Goal: Check status: Verify the current state of an ongoing process or item

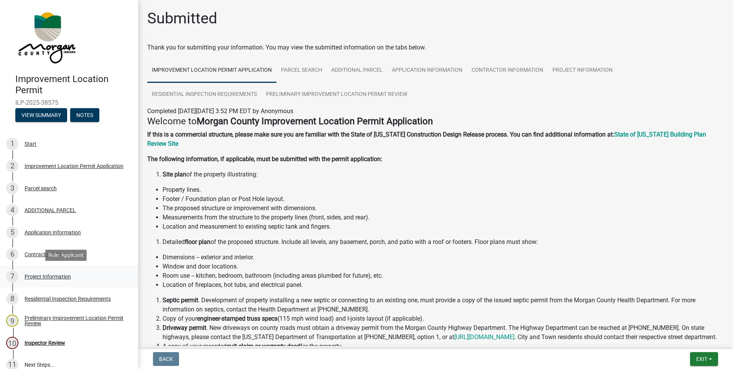
click at [62, 276] on div "Project Information" at bounding box center [48, 276] width 46 height 5
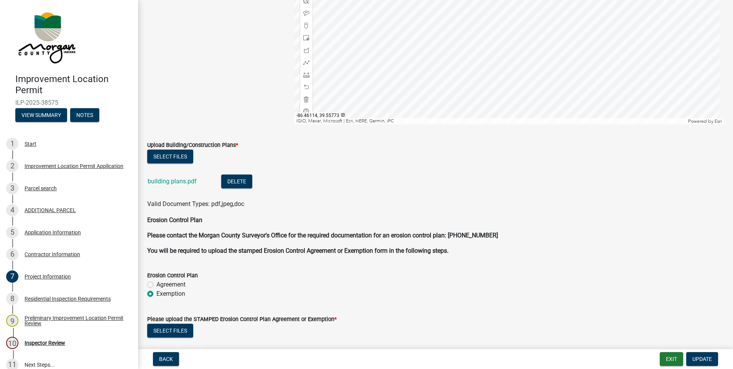
scroll to position [1556, 0]
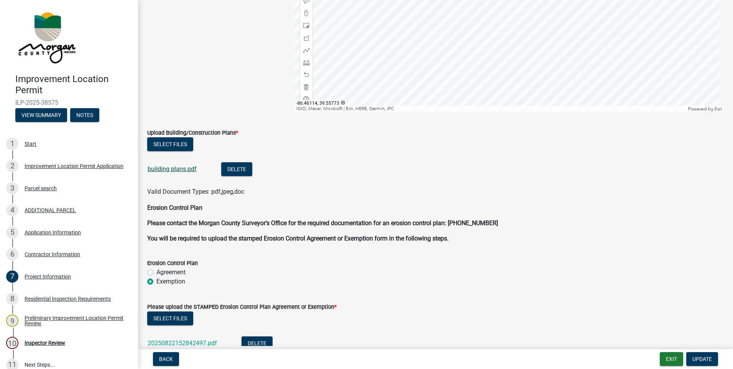
click at [174, 171] on link "building plans.pdf" at bounding box center [172, 168] width 49 height 7
click at [669, 359] on button "Exit" at bounding box center [671, 359] width 23 height 14
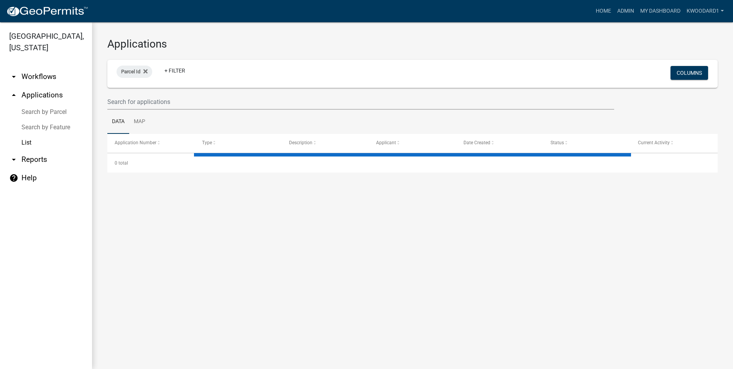
select select "3: 100"
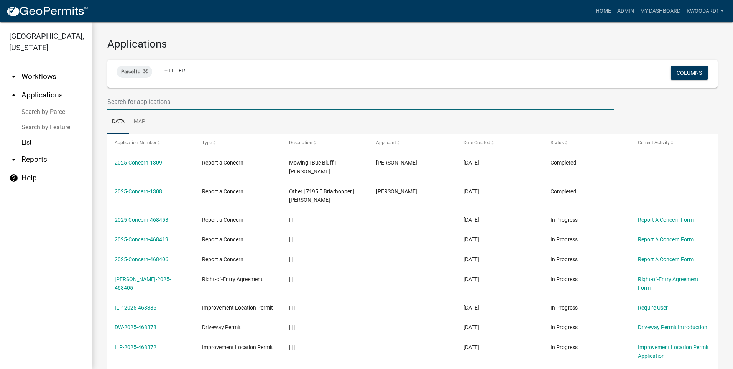
click at [129, 103] on input "text" at bounding box center [360, 102] width 507 height 16
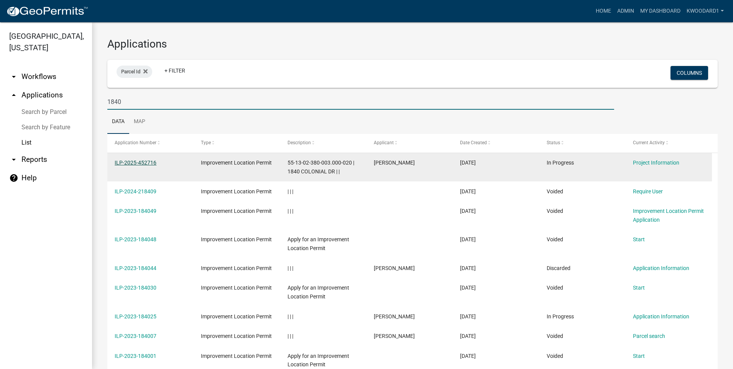
type input "1840"
click at [131, 161] on link "ILP-2025-452716" at bounding box center [136, 162] width 42 height 6
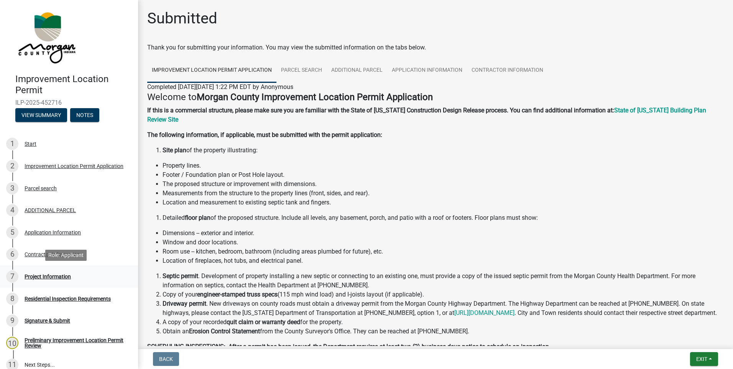
click at [59, 278] on div "Project Information" at bounding box center [48, 276] width 46 height 5
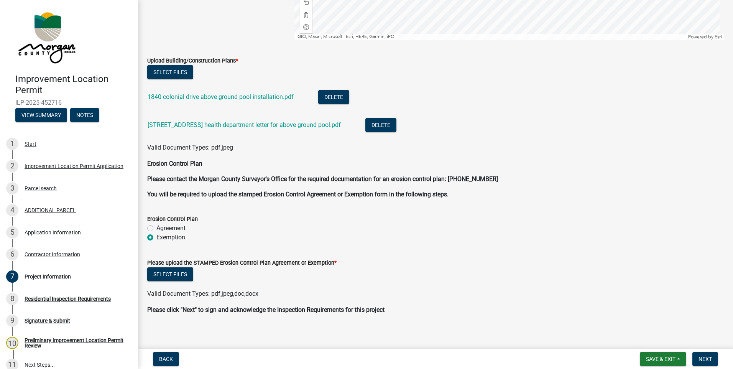
scroll to position [1628, 0]
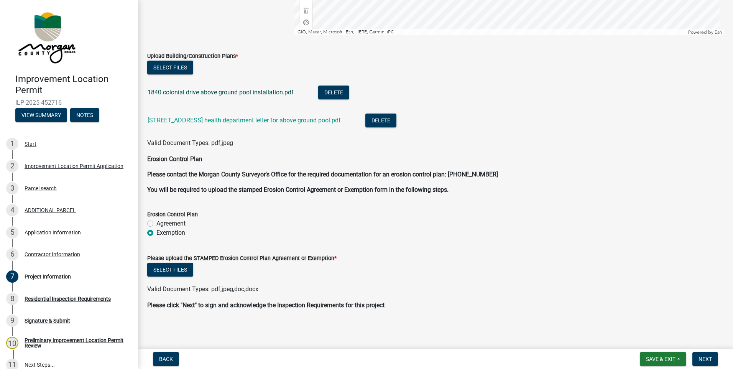
click at [213, 90] on link "1840 colonial drive above ground pool installation.pdf" at bounding box center [221, 92] width 146 height 7
click at [171, 266] on button "Select files" at bounding box center [170, 270] width 46 height 14
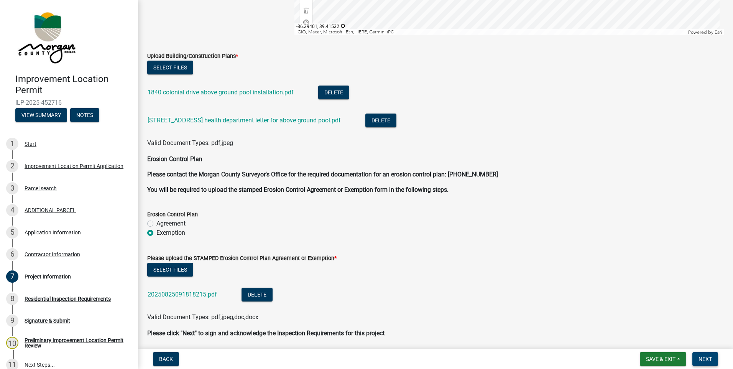
click at [709, 359] on span "Next" at bounding box center [704, 359] width 13 height 6
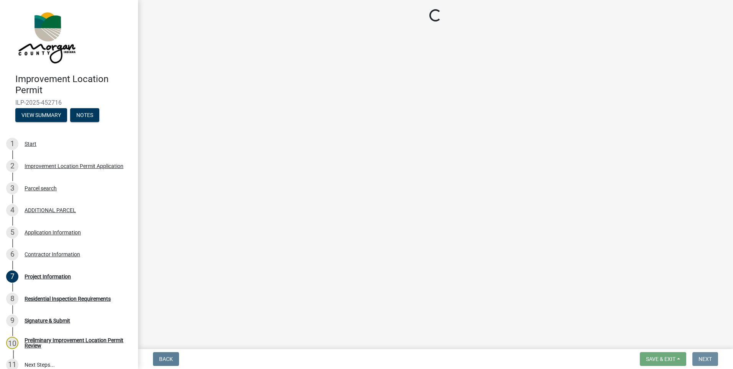
scroll to position [0, 0]
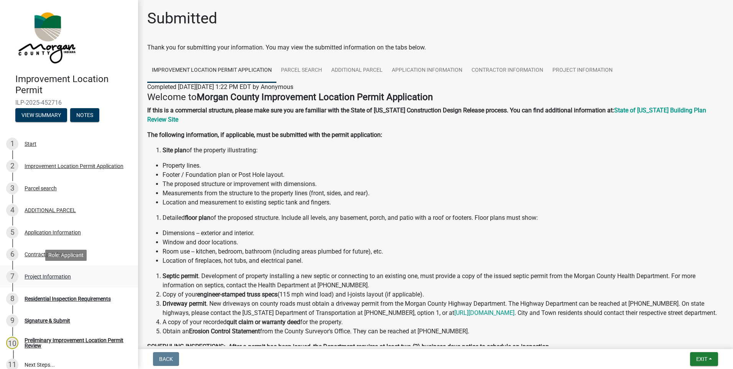
click at [58, 275] on div "Project Information" at bounding box center [48, 276] width 46 height 5
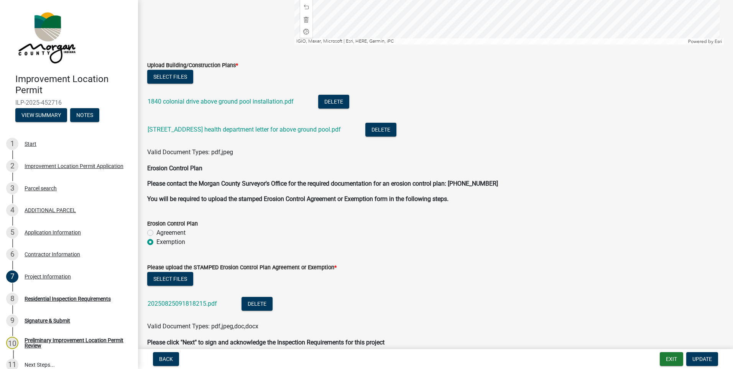
scroll to position [1656, 0]
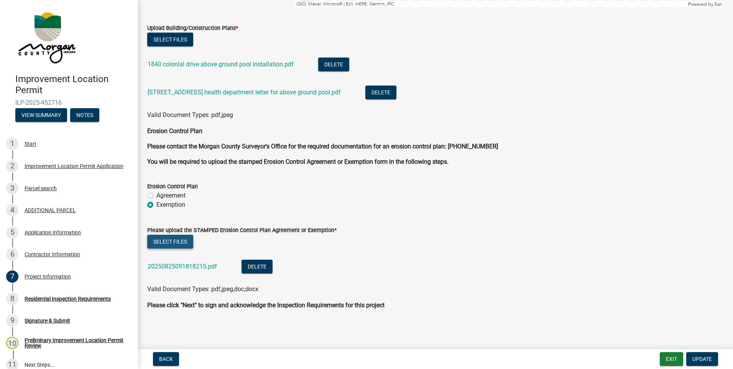
click at [169, 243] on button "Select files" at bounding box center [170, 242] width 46 height 14
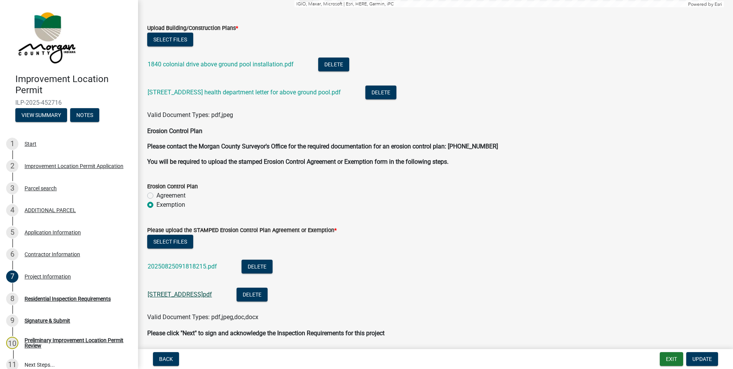
click at [187, 294] on link "4070 S London Dr.pdf" at bounding box center [180, 293] width 64 height 7
click at [200, 263] on link "20250825091818215.pdf" at bounding box center [182, 266] width 69 height 7
click at [43, 233] on div "Application Information" at bounding box center [53, 232] width 56 height 5
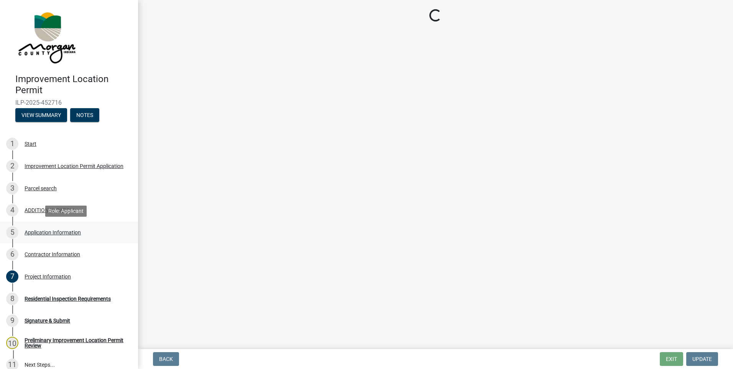
scroll to position [0, 0]
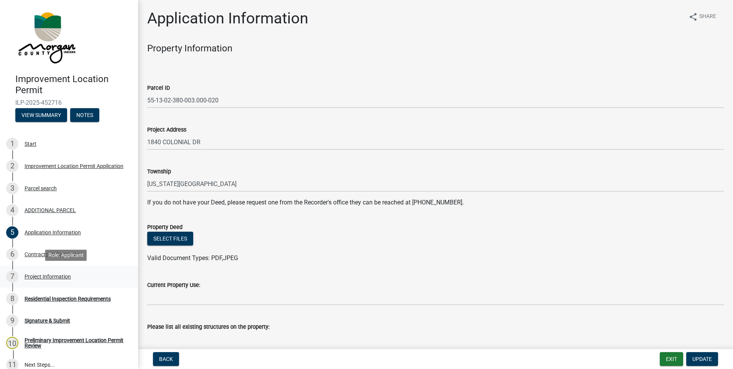
click at [55, 276] on div "Project Information" at bounding box center [48, 276] width 46 height 5
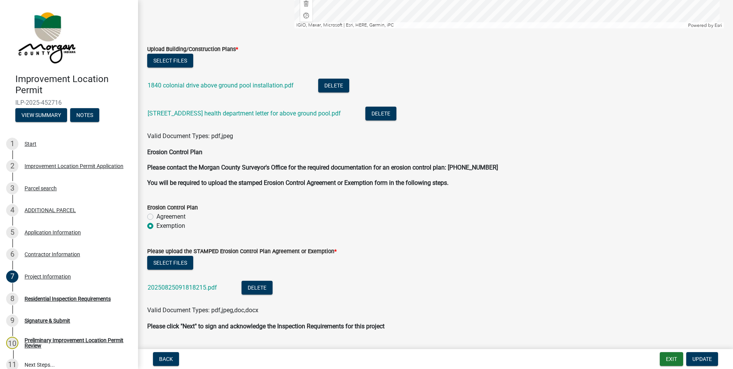
scroll to position [1648, 0]
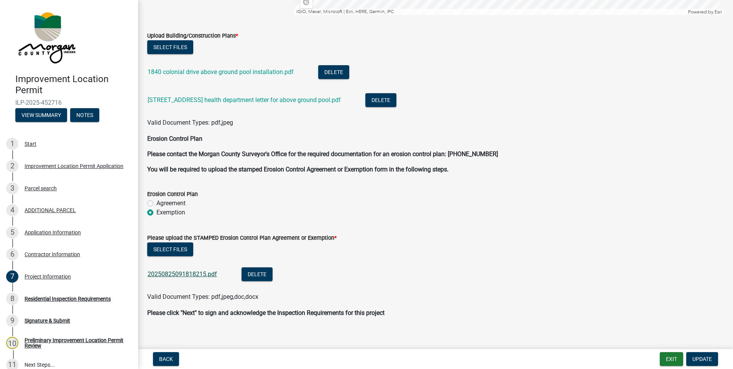
click at [183, 272] on link "20250825091818215.pdf" at bounding box center [182, 273] width 69 height 7
click at [673, 359] on button "Exit" at bounding box center [671, 359] width 23 height 14
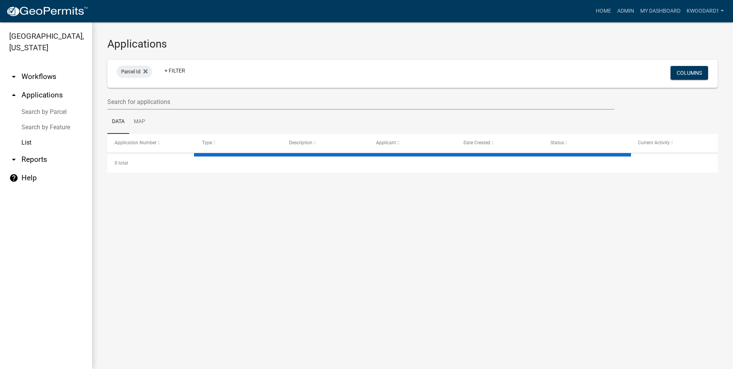
select select "3: 100"
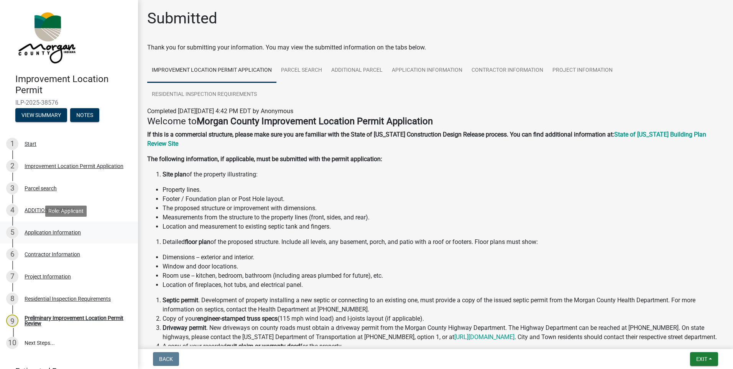
click at [30, 236] on div "5 Application Information" at bounding box center [66, 232] width 120 height 12
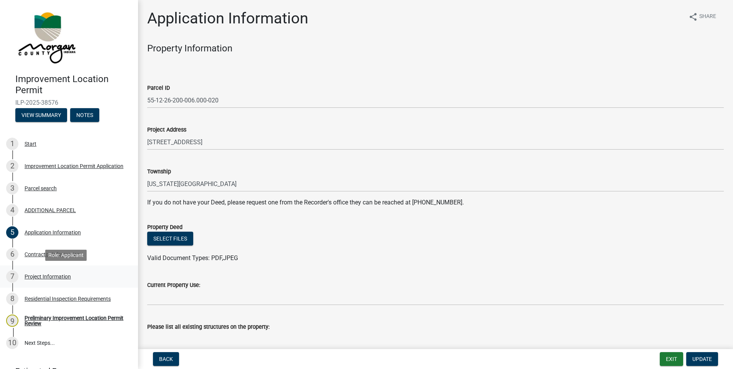
click at [41, 274] on div "Project Information" at bounding box center [48, 276] width 46 height 5
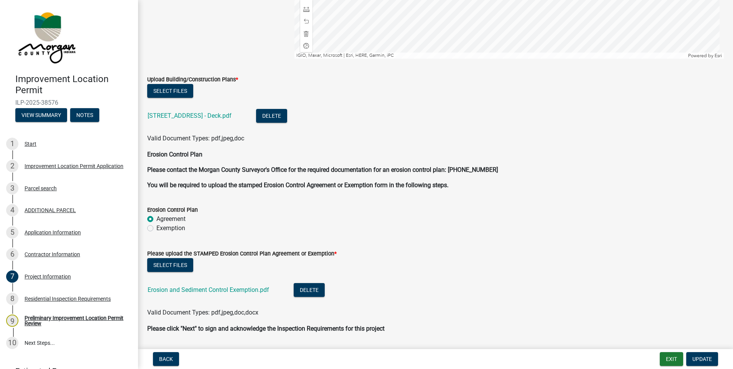
scroll to position [1504, 0]
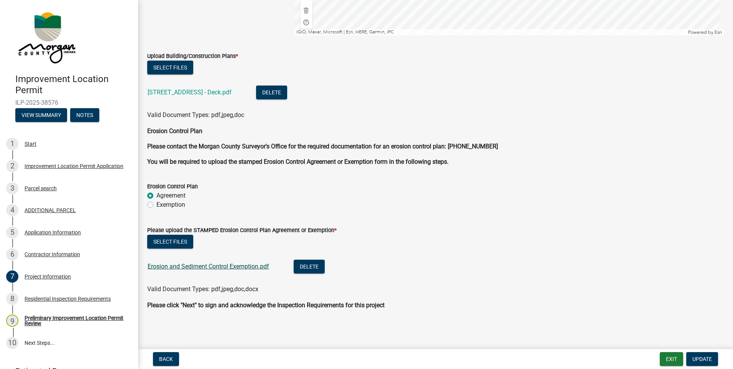
click at [186, 269] on link "Erosion and Sediment Control Exemption.pdf" at bounding box center [208, 266] width 121 height 7
click at [194, 90] on link "4070 S London Dr - Deck.pdf" at bounding box center [190, 92] width 84 height 7
click at [31, 255] on div "Contractor Information" at bounding box center [53, 253] width 56 height 5
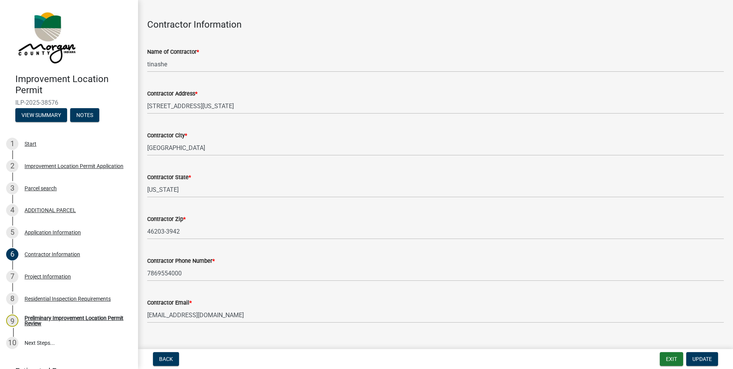
scroll to position [37, 0]
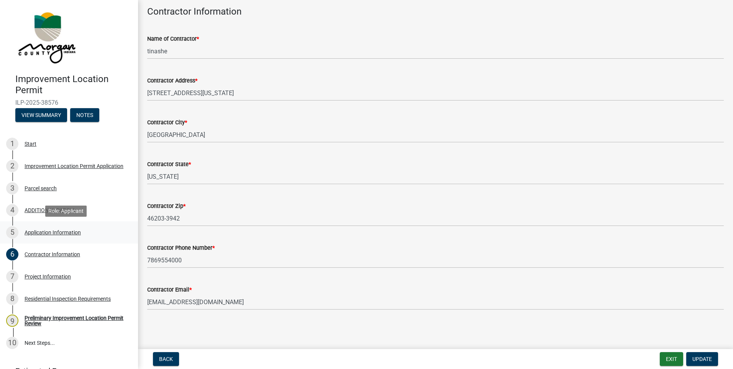
click at [36, 231] on div "Application Information" at bounding box center [53, 232] width 56 height 5
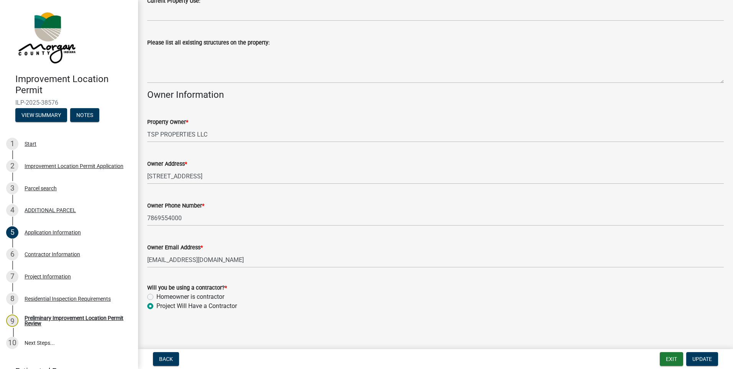
scroll to position [286, 0]
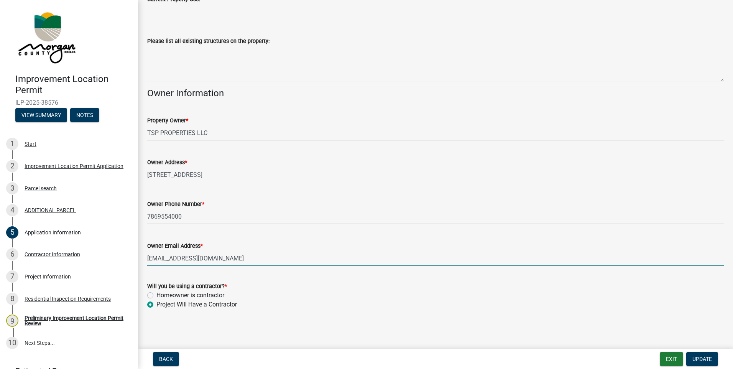
drag, startPoint x: 196, startPoint y: 259, endPoint x: 138, endPoint y: 256, distance: 58.3
click at [138, 256] on div "Improvement Location Permit ILP-2025-38576 View Summary Notes 1 Start 2 Improve…" at bounding box center [366, 184] width 733 height 369
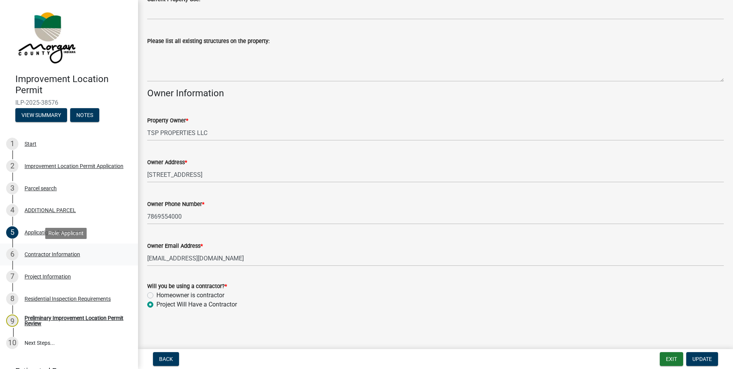
click at [48, 255] on div "Contractor Information" at bounding box center [53, 253] width 56 height 5
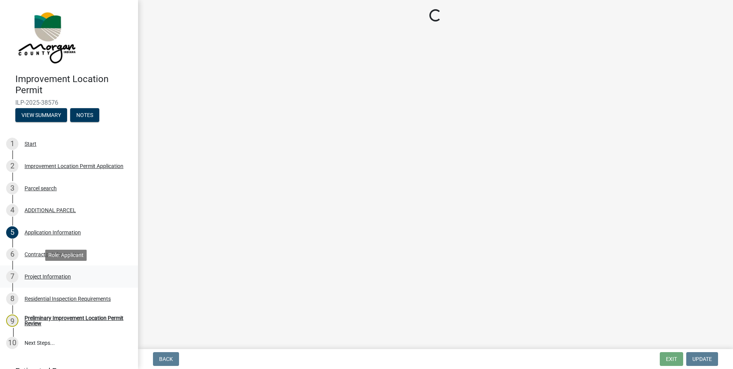
click at [44, 279] on div "Project Information" at bounding box center [48, 276] width 46 height 5
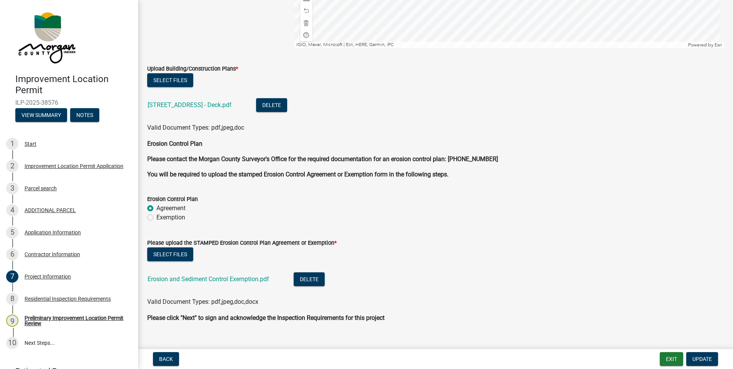
scroll to position [1495, 0]
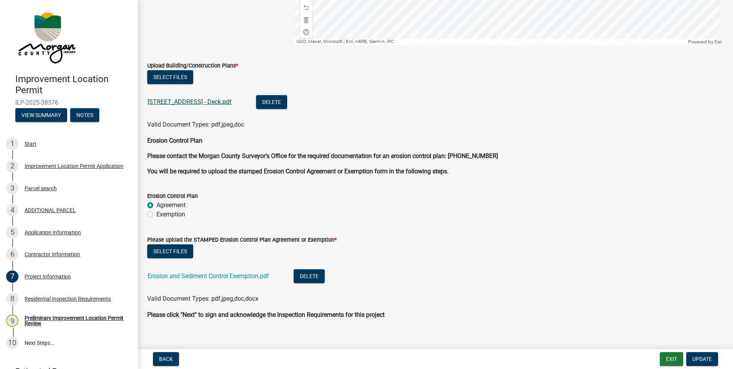
click at [195, 102] on link "4070 S London Dr - Deck.pdf" at bounding box center [190, 101] width 84 height 7
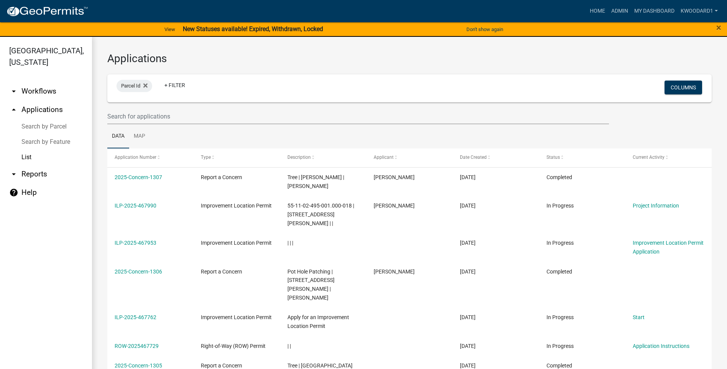
select select "3: 100"
click at [135, 114] on input "text" at bounding box center [358, 116] width 502 height 16
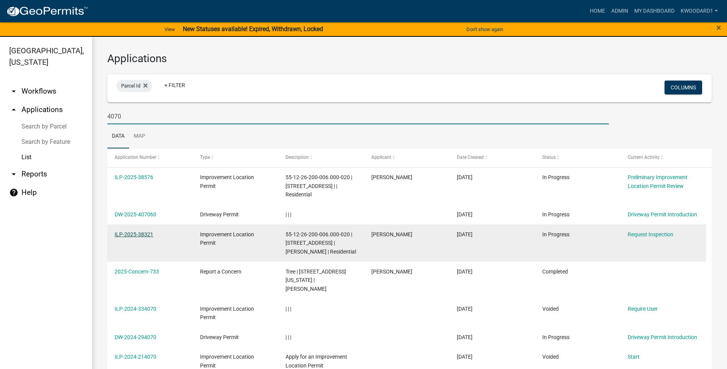
type input "4070"
click at [133, 233] on link "ILP-2025-38321" at bounding box center [134, 234] width 39 height 6
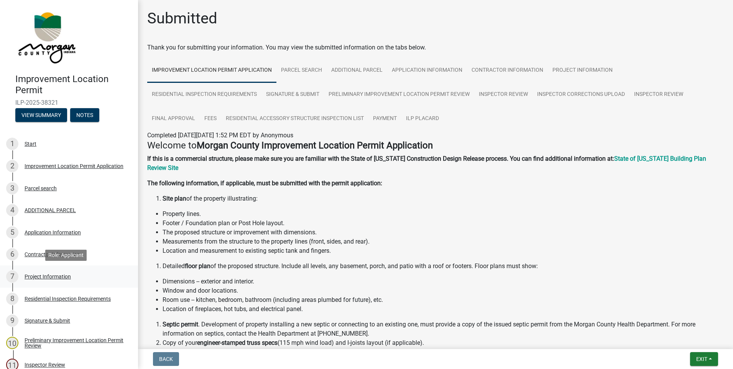
click at [50, 276] on div "Project Information" at bounding box center [48, 276] width 46 height 5
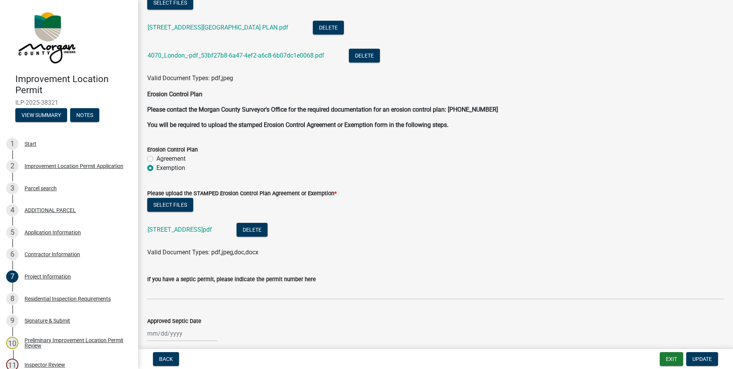
scroll to position [1495, 0]
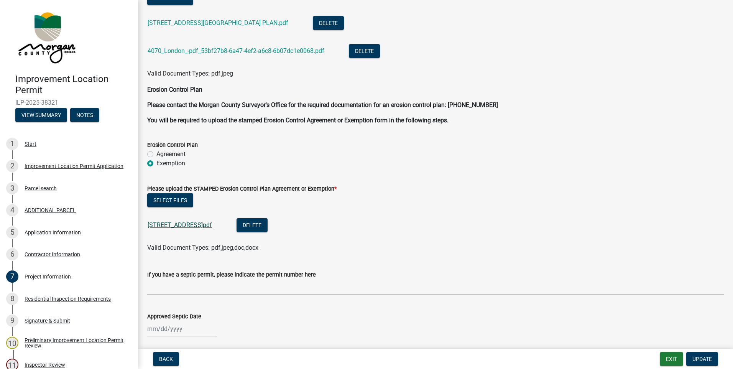
click at [177, 223] on link "4070 S London Dr.pdf" at bounding box center [180, 224] width 64 height 7
click at [670, 356] on button "Exit" at bounding box center [671, 359] width 23 height 14
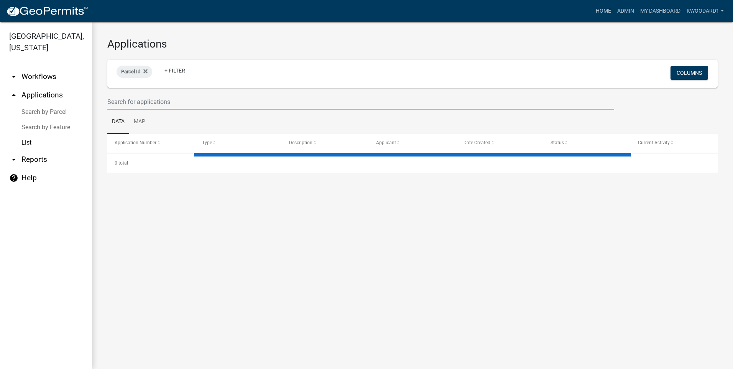
select select "3: 100"
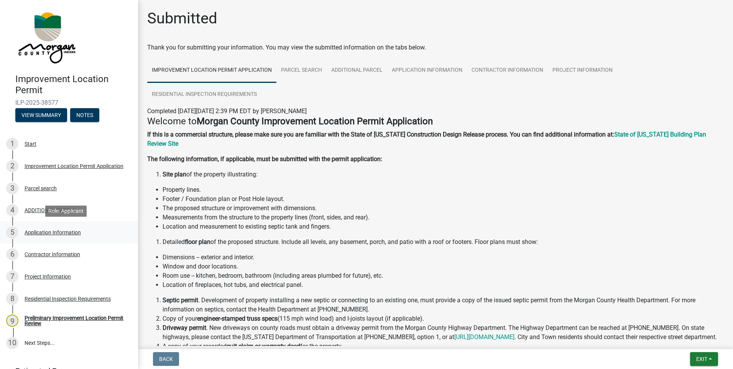
click at [46, 232] on div "Application Information" at bounding box center [53, 232] width 56 height 5
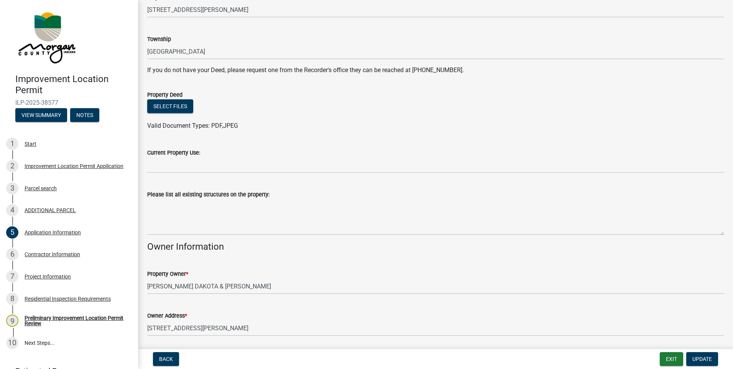
scroll to position [153, 0]
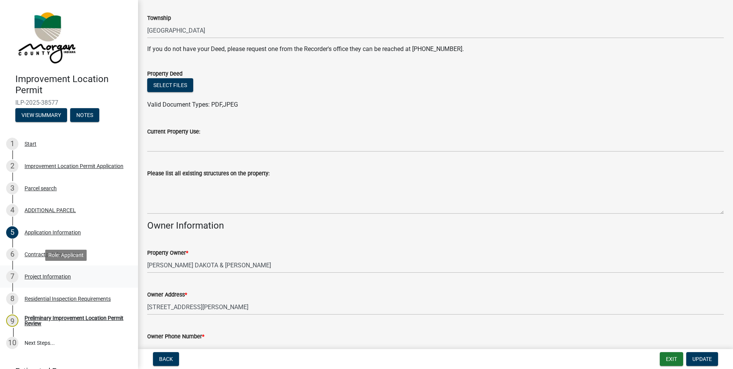
click at [30, 277] on div "Project Information" at bounding box center [48, 276] width 46 height 5
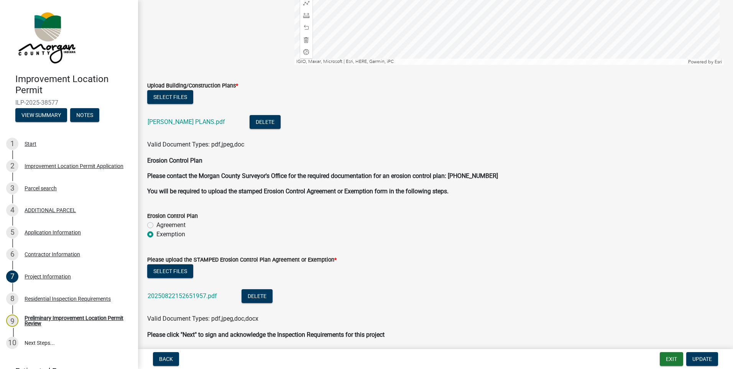
scroll to position [1716, 0]
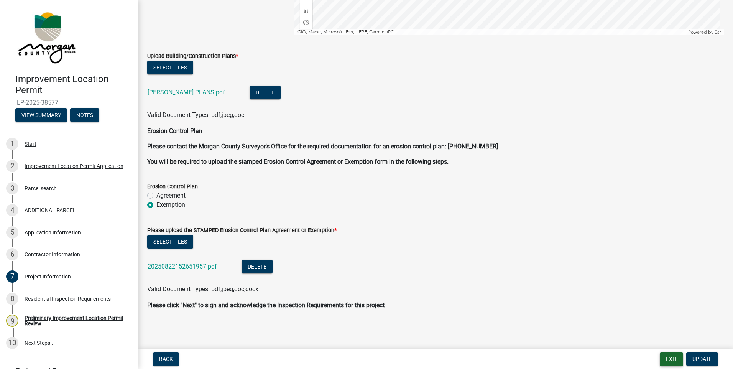
click at [668, 358] on button "Exit" at bounding box center [671, 359] width 23 height 14
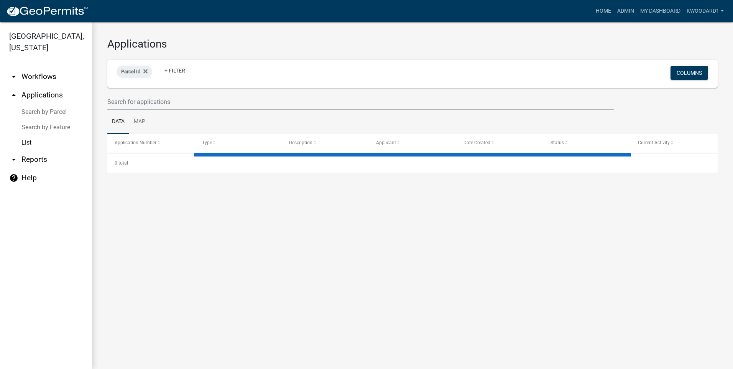
select select "3: 100"
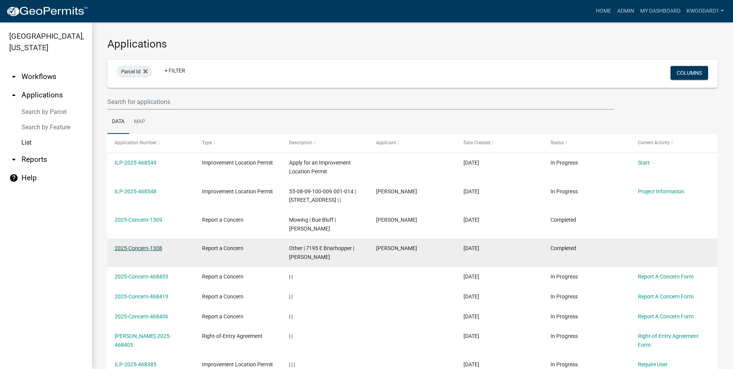
click at [130, 251] on link "2025-Concern-1308" at bounding box center [139, 248] width 48 height 6
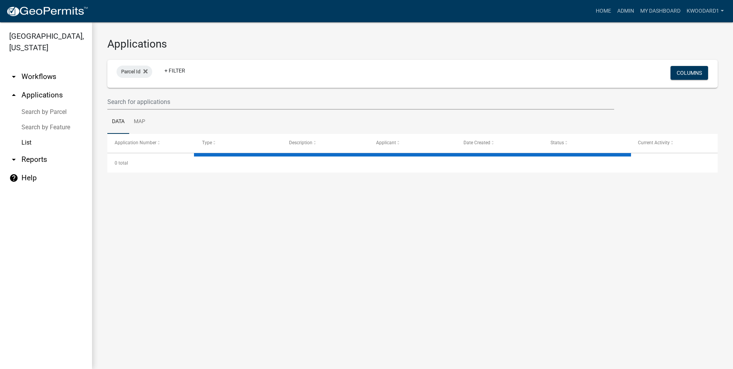
select select "3: 100"
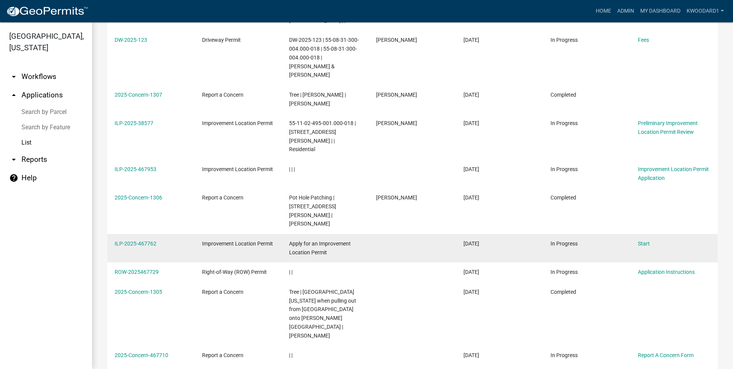
scroll to position [537, 0]
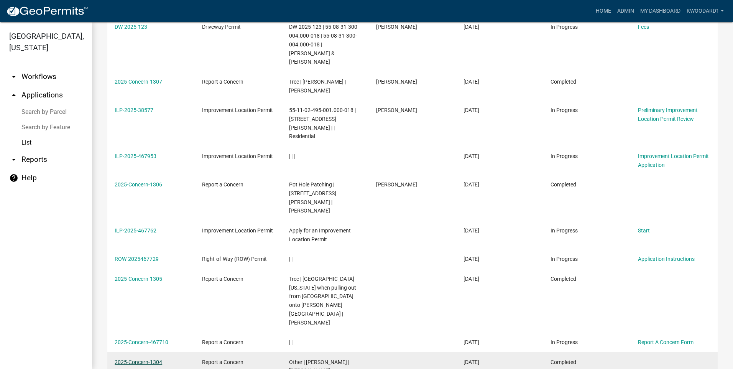
click at [158, 359] on link "2025-Concern-1304" at bounding box center [139, 362] width 48 height 6
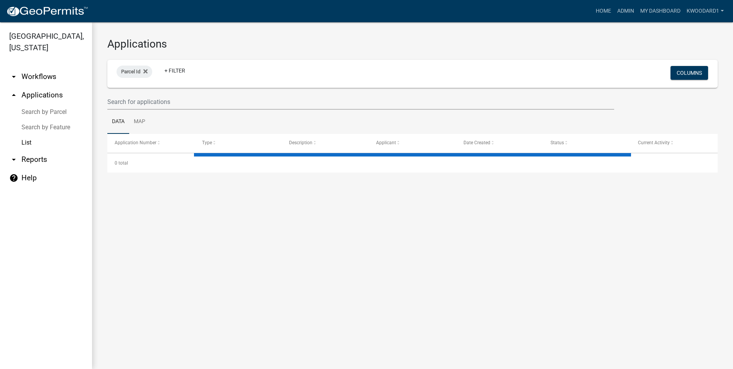
select select "3: 100"
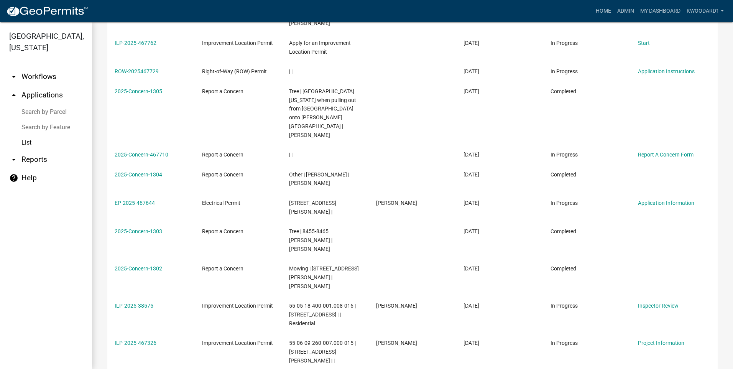
scroll to position [728, 0]
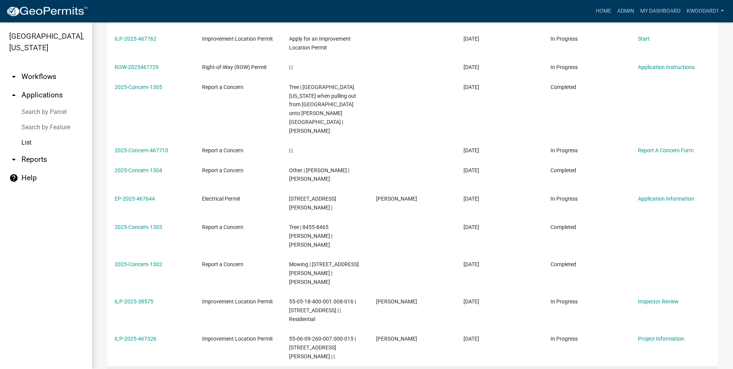
click at [133, 368] on link "2025-Concern-1300" at bounding box center [139, 376] width 48 height 6
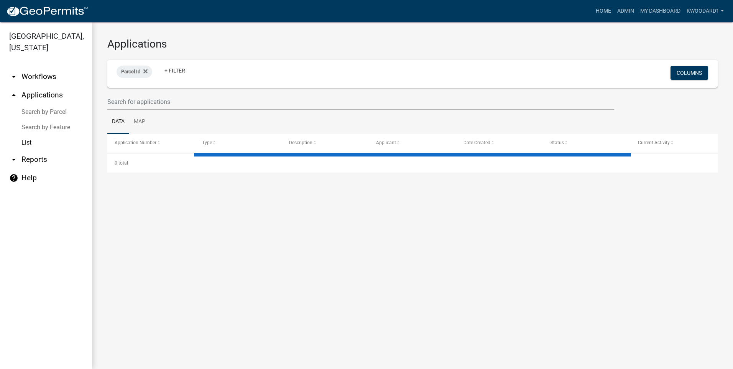
select select "3: 100"
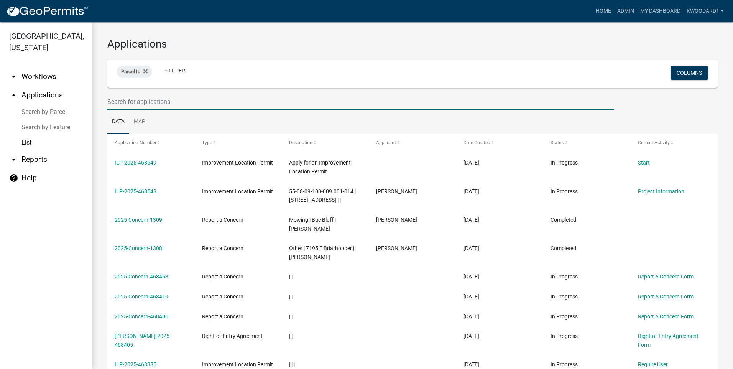
click at [163, 105] on input "text" at bounding box center [360, 102] width 507 height 16
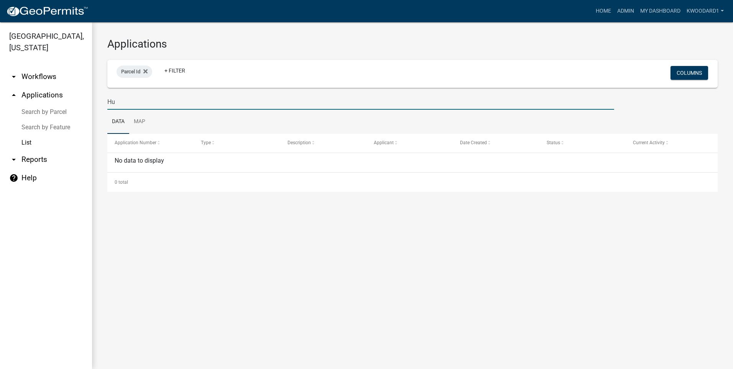
type input "H"
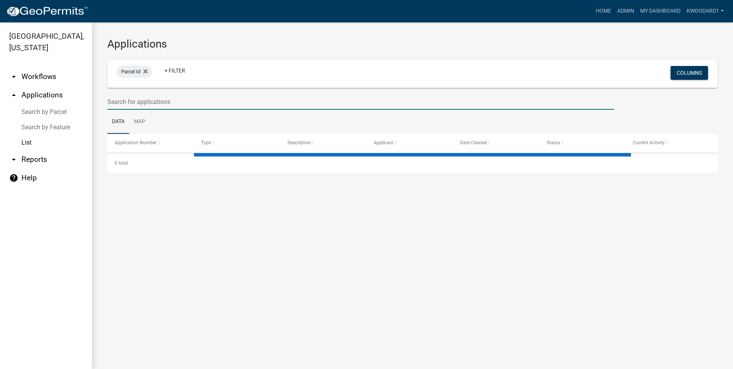
select select "3: 100"
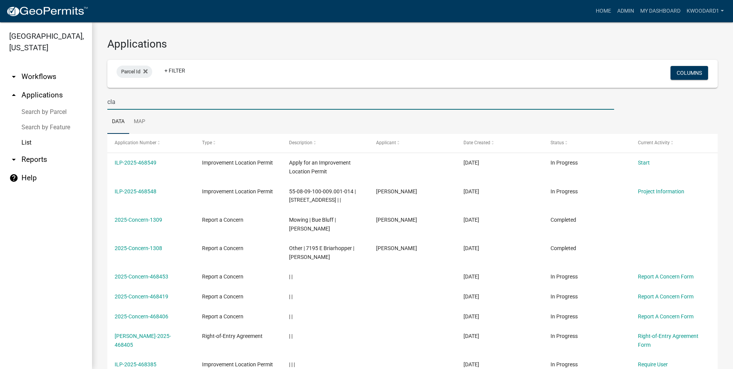
type input "clay"
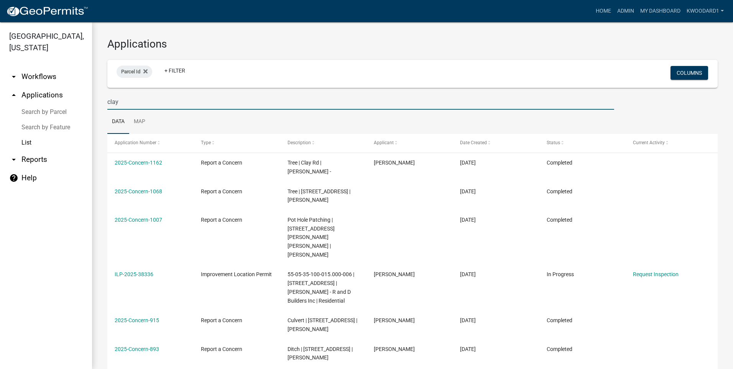
drag, startPoint x: 144, startPoint y: 107, endPoint x: 91, endPoint y: 106, distance: 52.5
click at [91, 106] on div "[GEOGRAPHIC_DATA], [US_STATE] arrow_drop_down Workflows List arrow_drop_up Appl…" at bounding box center [366, 195] width 733 height 346
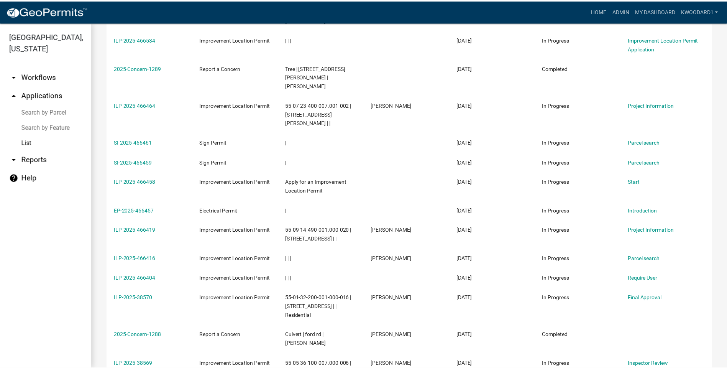
scroll to position [1840, 0]
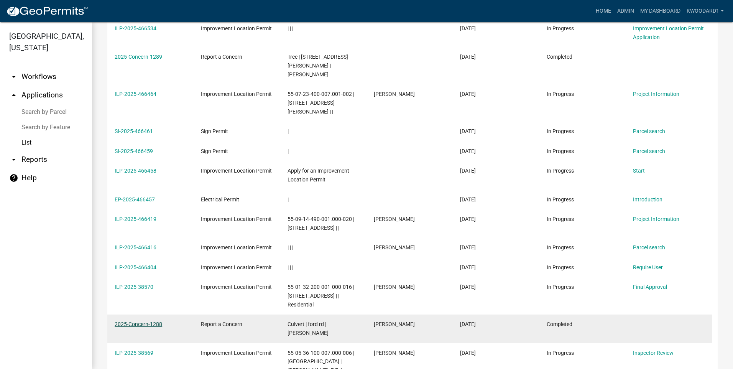
click at [149, 321] on link "2025-Concern-1288" at bounding box center [139, 324] width 48 height 6
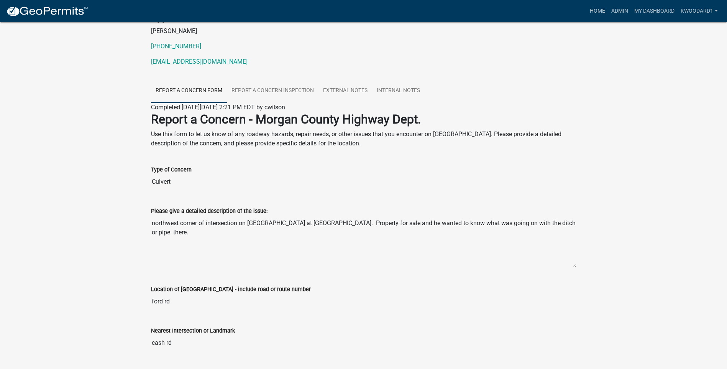
scroll to position [115, 0]
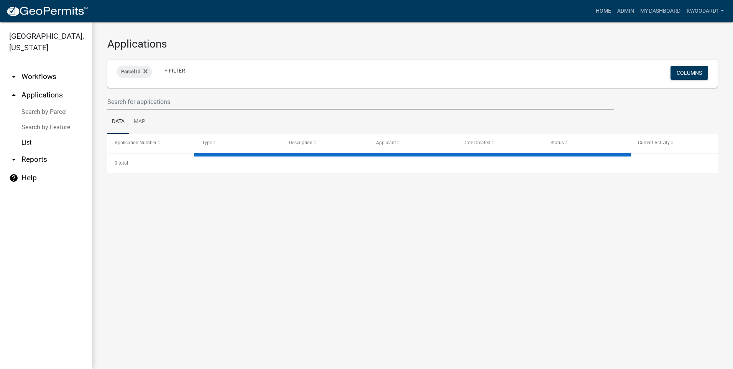
select select "3: 100"
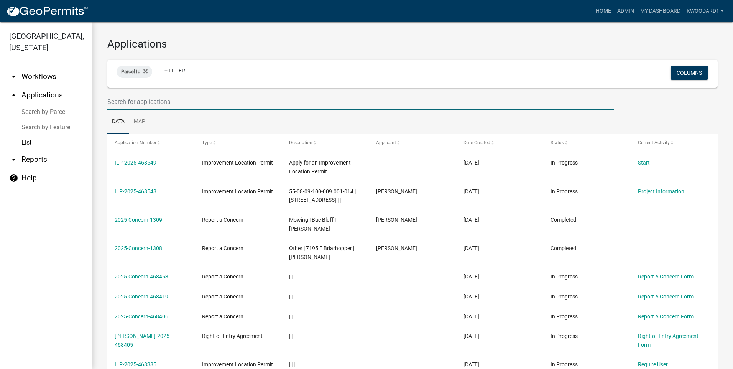
click at [186, 103] on input "text" at bounding box center [360, 102] width 507 height 16
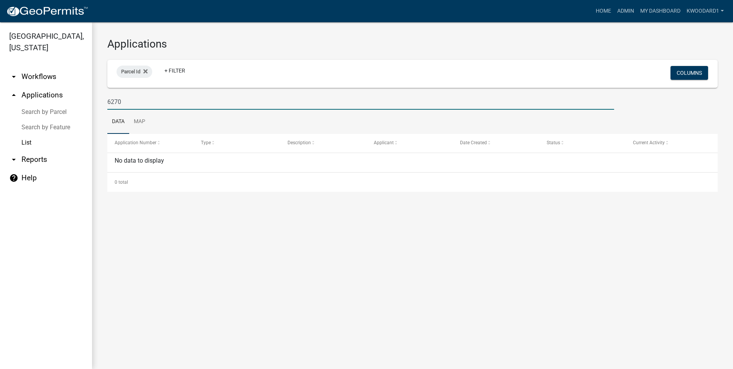
type input "6270"
